Goal: Use online tool/utility: Utilize a website feature to perform a specific function

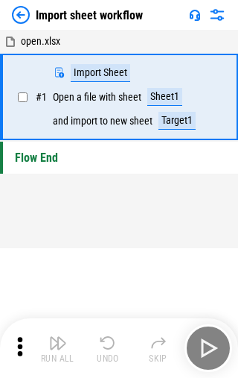
click at [57, 348] on img "button" at bounding box center [58, 343] width 18 height 18
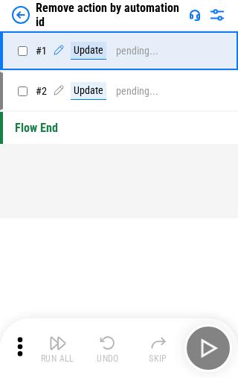
click at [57, 348] on img "button" at bounding box center [58, 343] width 18 height 18
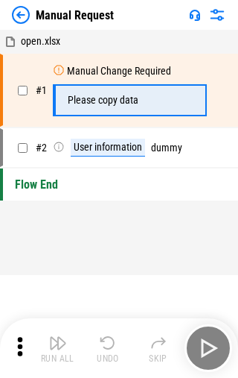
click at [57, 348] on img "button" at bounding box center [58, 343] width 18 height 18
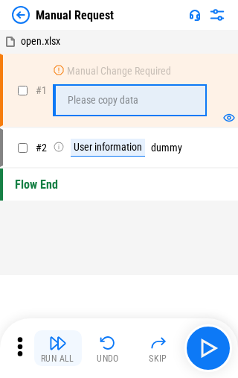
click at [57, 348] on img "button" at bounding box center [58, 343] width 18 height 18
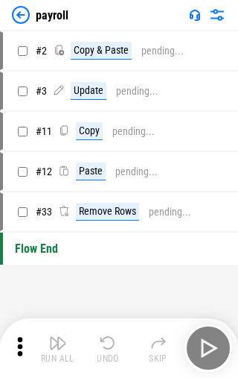
click at [55, 348] on img "button" at bounding box center [58, 343] width 18 height 18
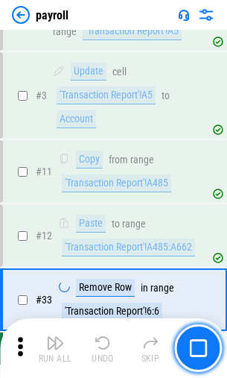
scroll to position [168, 0]
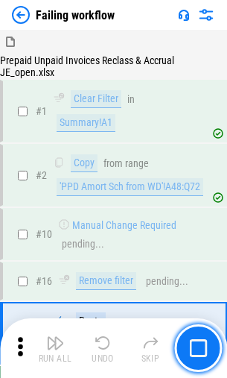
scroll to position [96, 0]
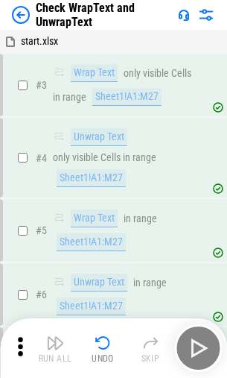
scroll to position [96, 0]
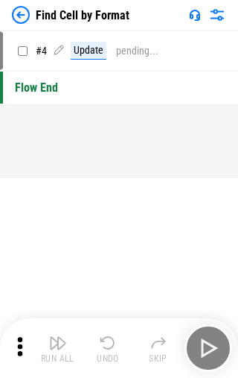
click at [57, 348] on img "button" at bounding box center [58, 343] width 18 height 18
